Goal: Transaction & Acquisition: Purchase product/service

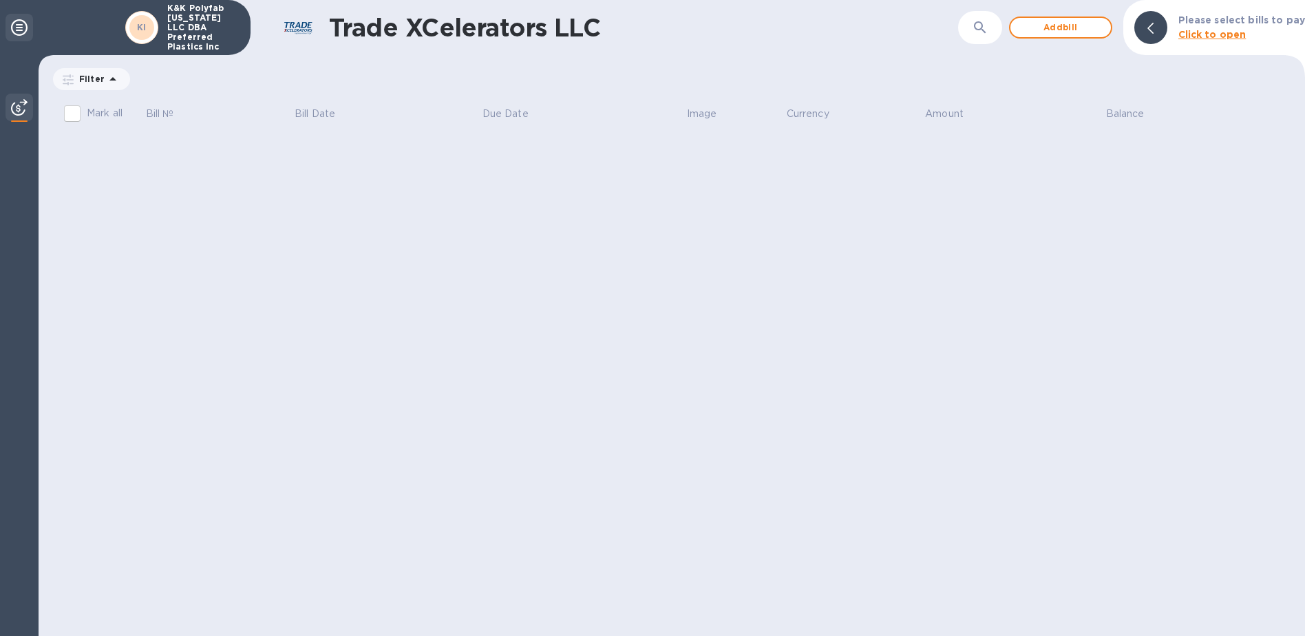
click at [25, 26] on icon at bounding box center [19, 27] width 17 height 17
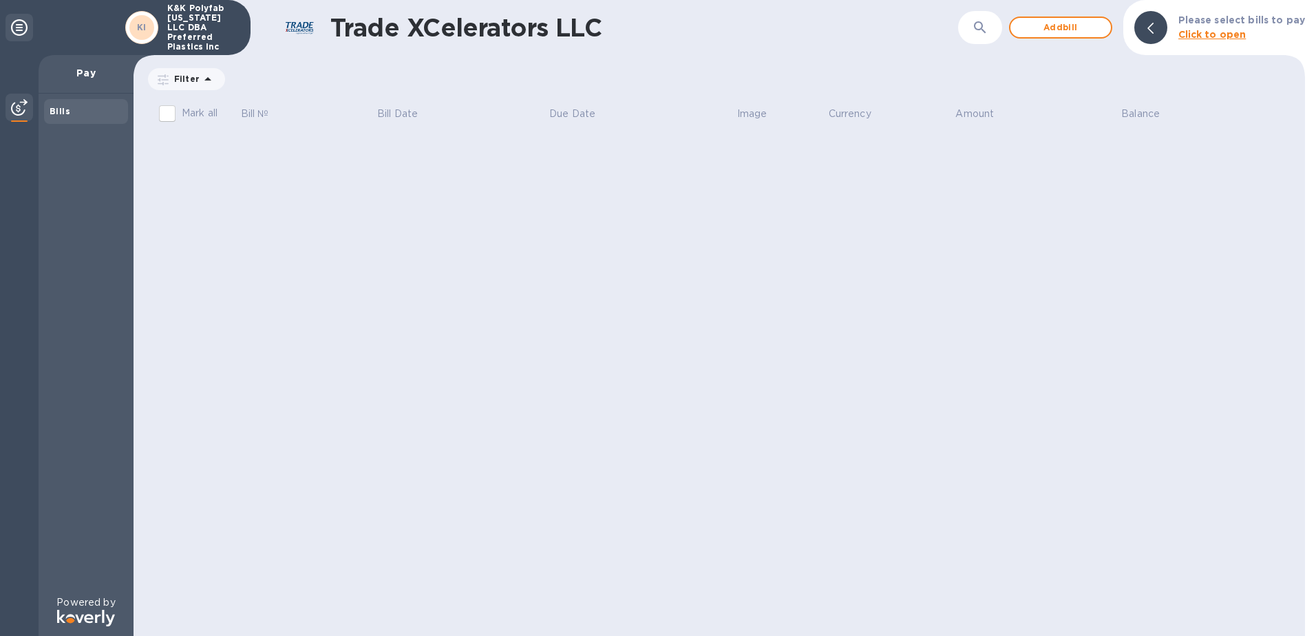
click at [145, 28] on b "KI" at bounding box center [142, 27] width 10 height 10
click at [886, 55] on div "Trade XCelerators LLC ​ Add bill Please select bills to pay Click to open Filte…" at bounding box center [718, 318] width 1171 height 636
click at [19, 24] on icon at bounding box center [19, 27] width 17 height 17
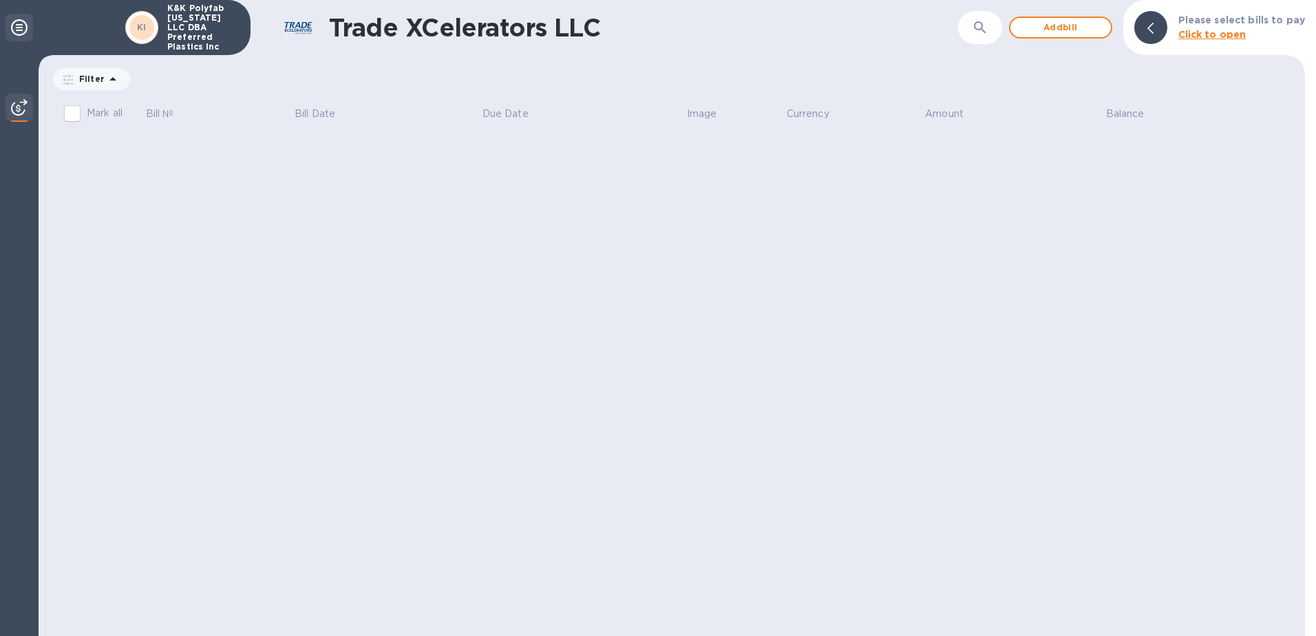
click at [14, 25] on icon at bounding box center [19, 27] width 17 height 17
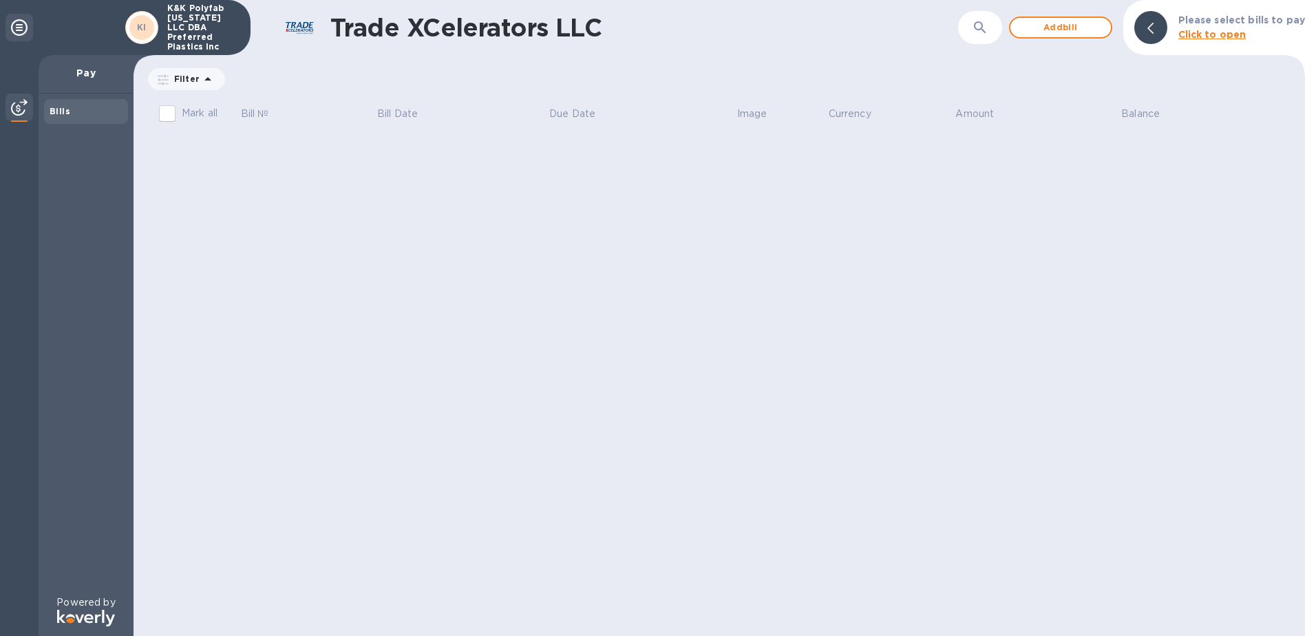
click at [28, 28] on div at bounding box center [20, 28] width 28 height 28
click at [881, 39] on h1 "Trade XCelerators LLC" at bounding box center [644, 27] width 628 height 29
click at [10, 27] on div at bounding box center [20, 28] width 28 height 28
click at [23, 25] on icon at bounding box center [19, 27] width 17 height 17
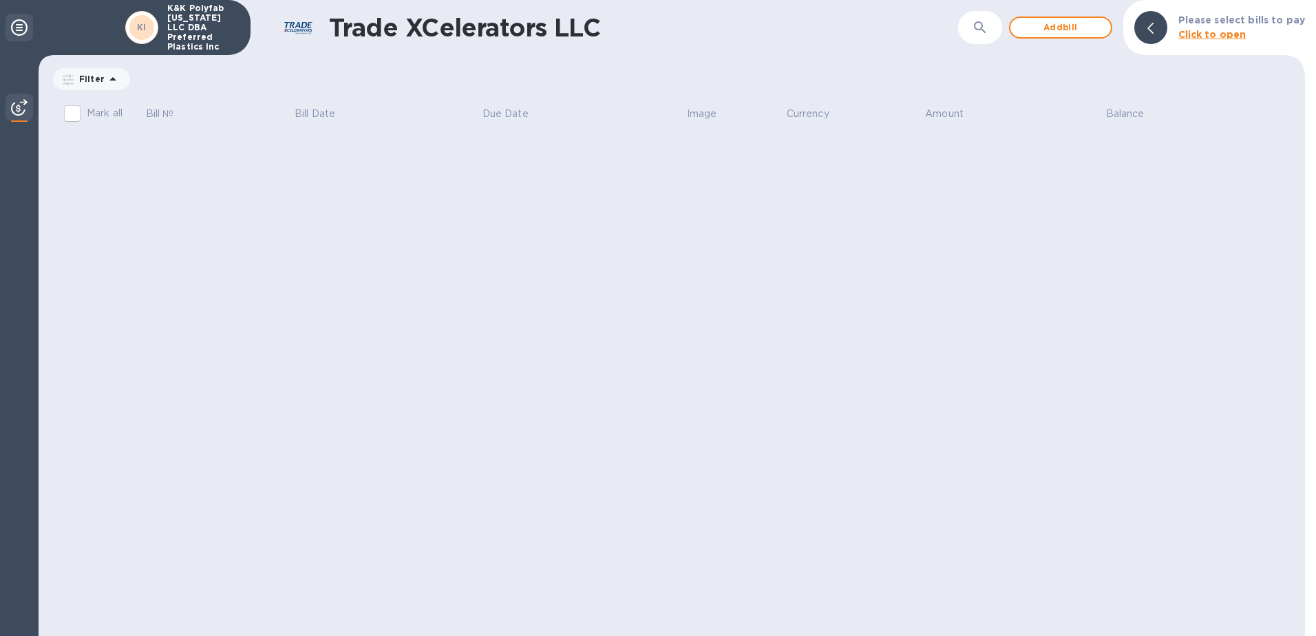
click at [11, 22] on icon at bounding box center [19, 27] width 17 height 17
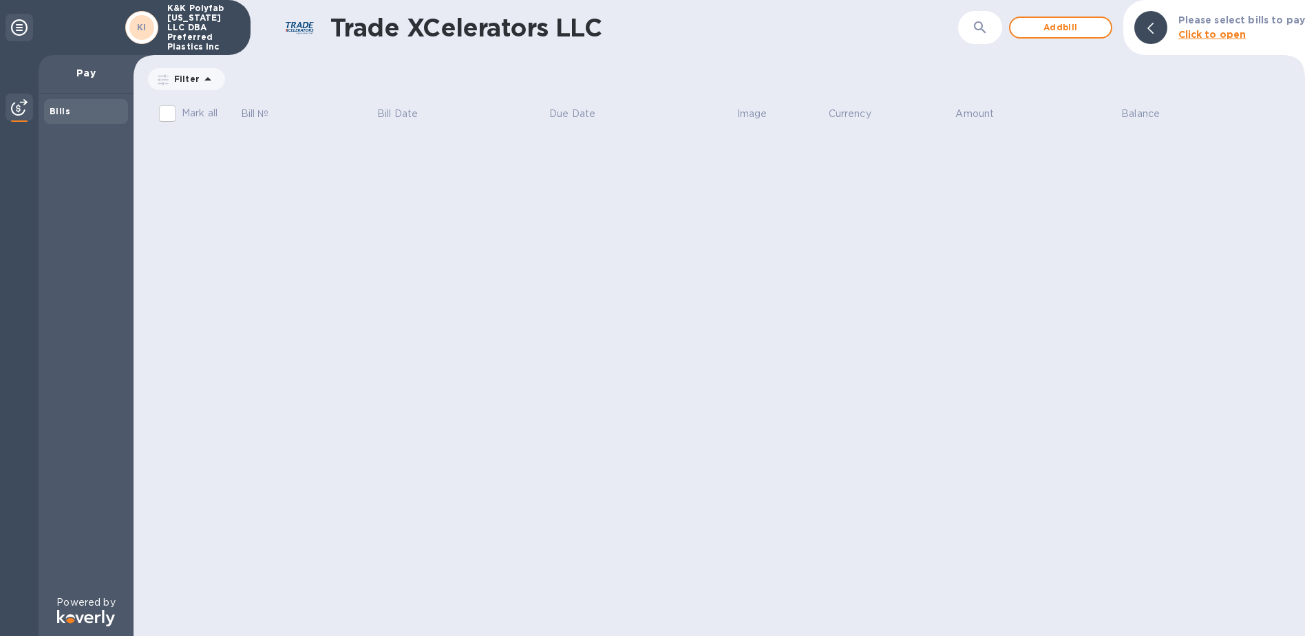
click at [136, 25] on div "KI" at bounding box center [141, 27] width 25 height 25
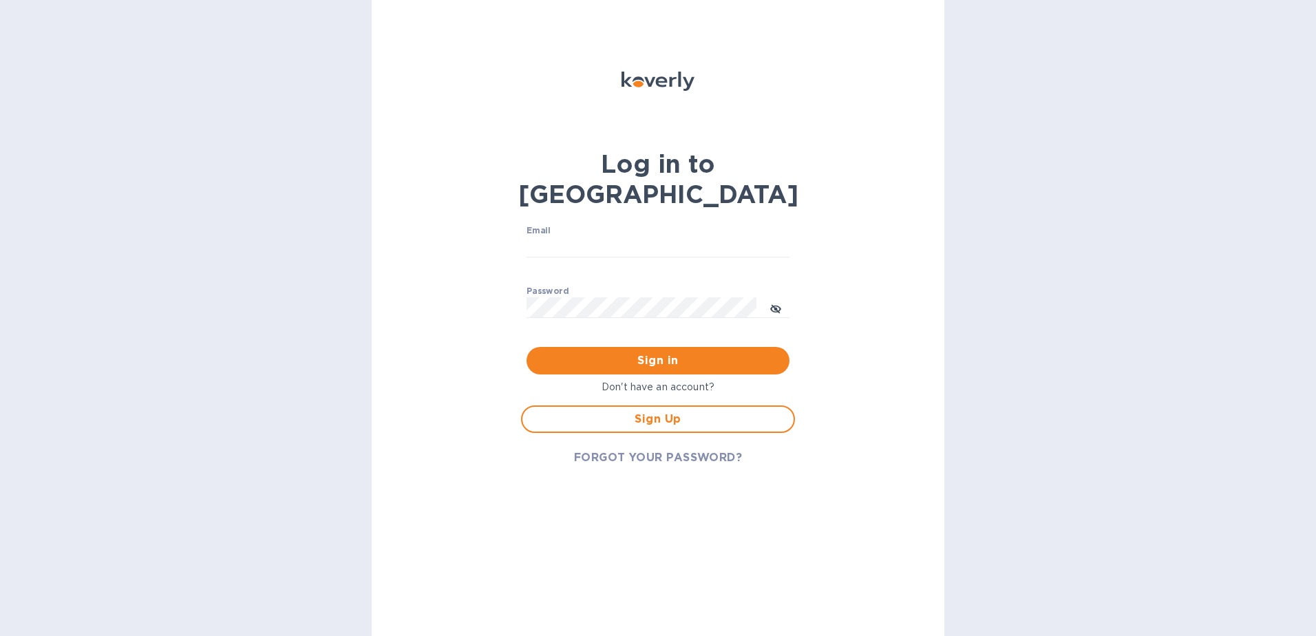
click at [1163, 60] on div "Log in to Koverly Email ​ Password ​ Sign in Don't have an account? Sign Up FOR…" at bounding box center [658, 318] width 1316 height 636
